Goal: Task Accomplishment & Management: Complete application form

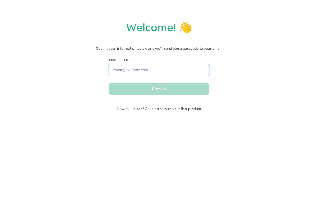
click at [180, 74] on input "Email Address *" at bounding box center [159, 70] width 100 height 12
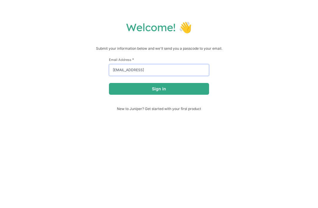
click at [159, 90] on button "Sign in" at bounding box center [159, 89] width 100 height 12
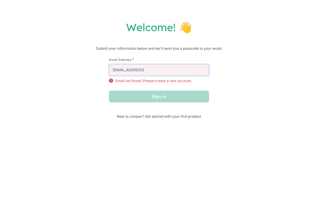
click at [181, 70] on input "[EMAIL_ADDRESS]" at bounding box center [159, 70] width 100 height 12
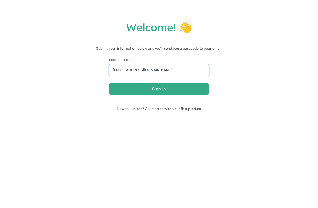
click at [159, 90] on button "Sign in" at bounding box center [159, 89] width 100 height 12
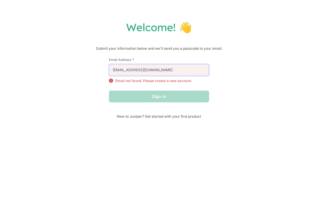
click at [189, 71] on input "[EMAIL_ADDRESS][DOMAIN_NAME]" at bounding box center [159, 70] width 100 height 12
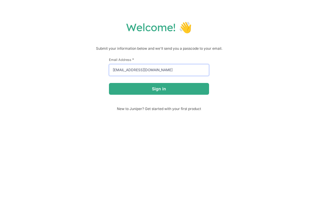
type input "[EMAIL_ADDRESS][DOMAIN_NAME]"
click at [159, 90] on button "Sign in" at bounding box center [159, 89] width 100 height 12
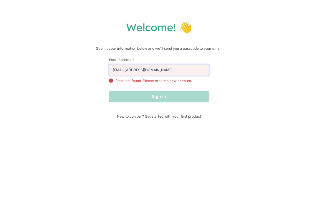
click at [203, 66] on input "[EMAIL_ADDRESS][DOMAIN_NAME]" at bounding box center [159, 70] width 100 height 12
click at [258, 44] on div "Welcome! 👋 Submit your information below and we'll send you a passcode to your …" at bounding box center [159, 70] width 306 height 98
